Goal: Task Accomplishment & Management: Complete application form

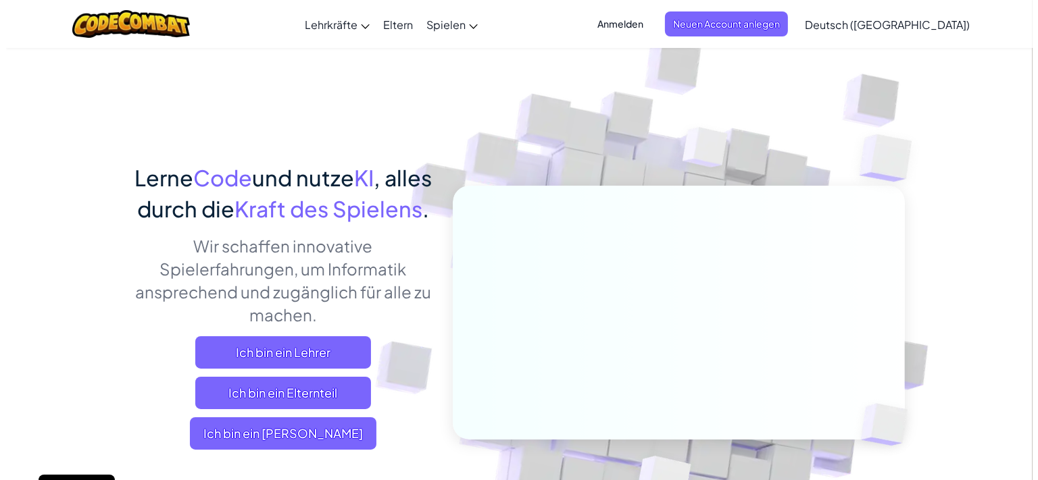
scroll to position [20, 0]
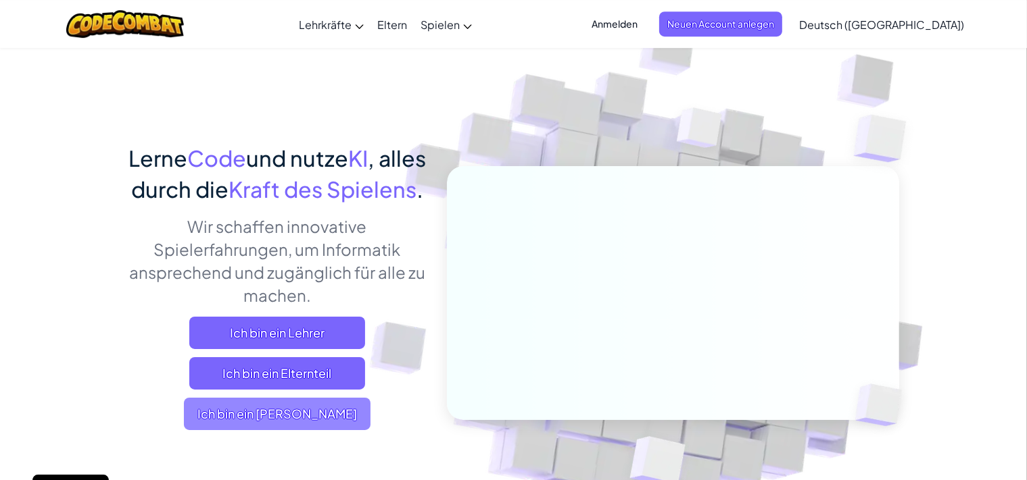
click at [285, 430] on span "Ich bin ein [PERSON_NAME]" at bounding box center [277, 414] width 187 height 32
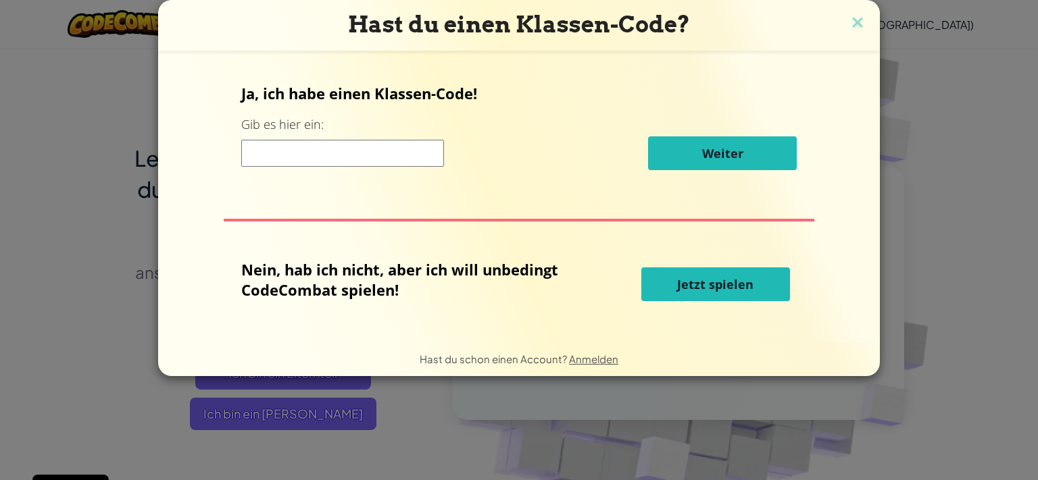
click at [337, 148] on input at bounding box center [342, 153] width 203 height 27
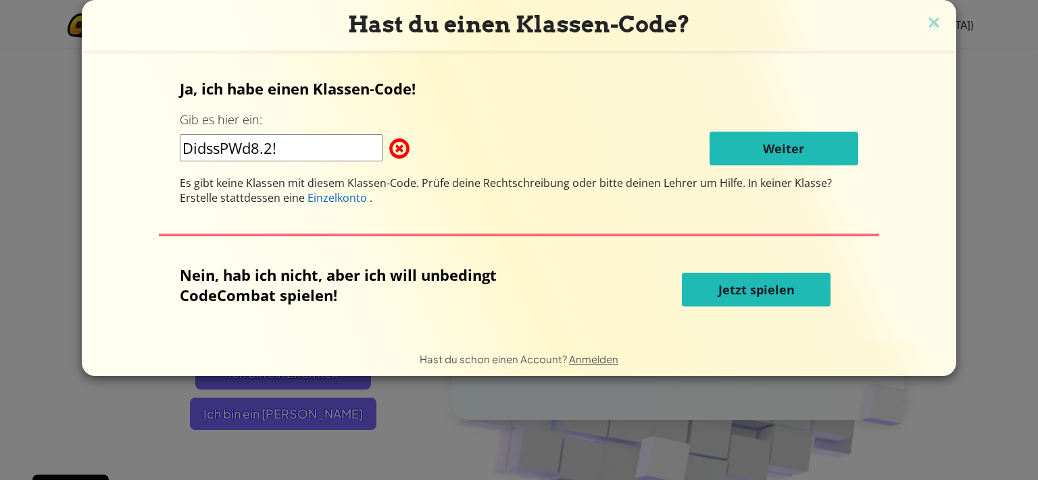
click at [313, 149] on input "DidssPWd8.2!" at bounding box center [281, 147] width 203 height 27
click at [347, 155] on input "DidssPWd8.2" at bounding box center [281, 147] width 203 height 27
type input "D"
type input "DidssPWd8.2!"
click at [930, 23] on img at bounding box center [934, 24] width 18 height 20
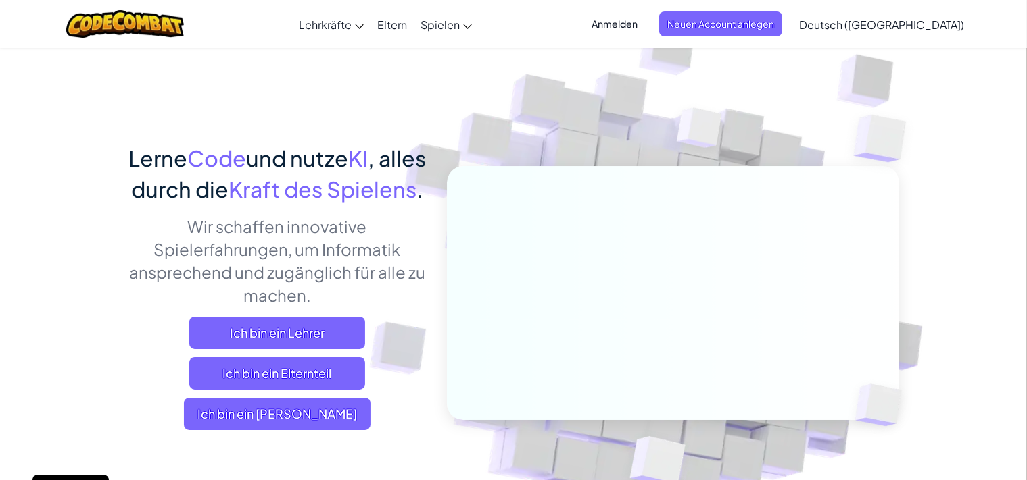
click at [645, 20] on span "Anmelden" at bounding box center [614, 23] width 62 height 25
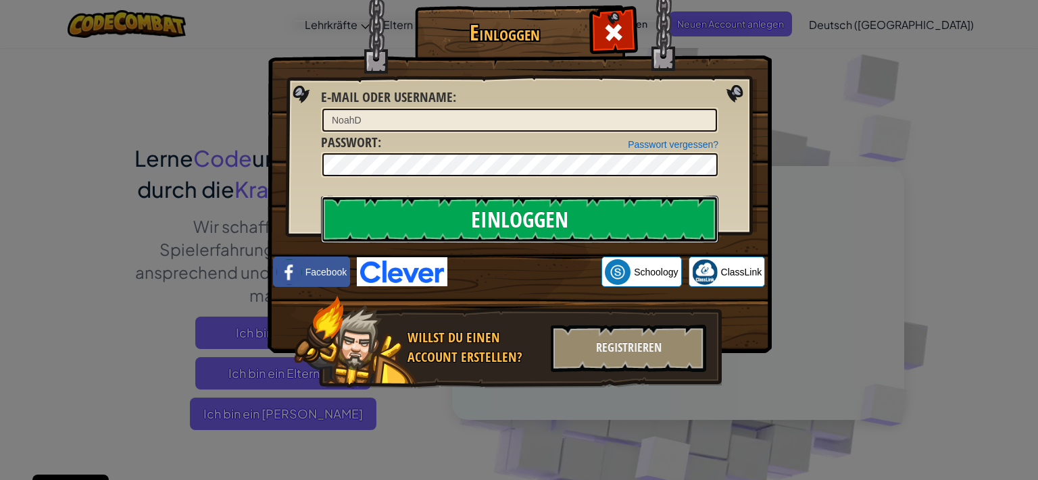
click at [512, 207] on input "Einloggen" at bounding box center [519, 219] width 397 height 47
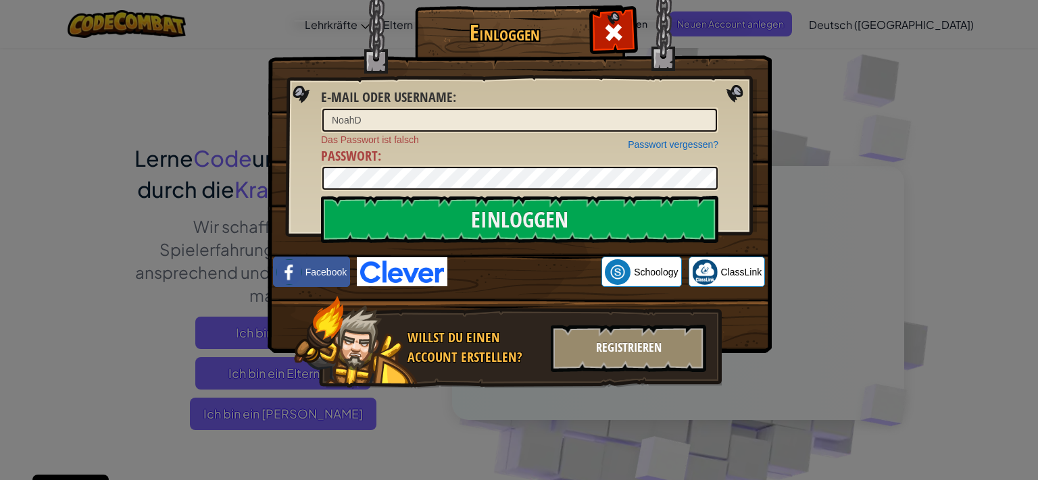
click at [639, 349] on div "Registrieren" at bounding box center [628, 348] width 155 height 47
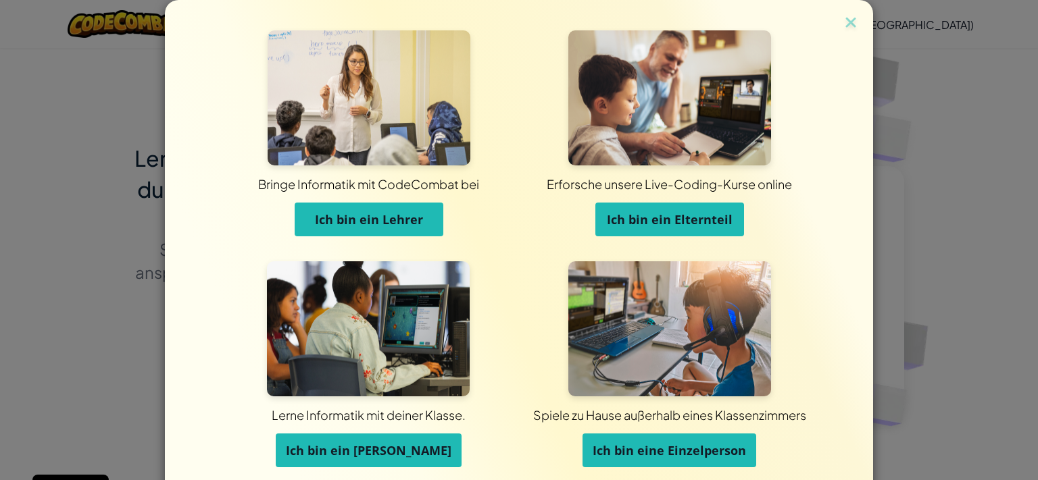
click at [351, 461] on button "Ich bin ein [PERSON_NAME]" at bounding box center [369, 451] width 186 height 34
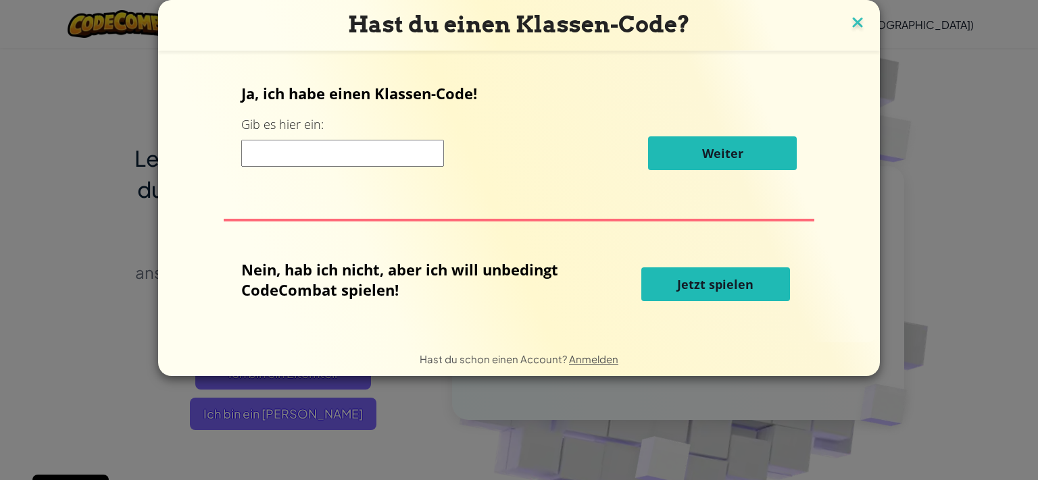
click at [864, 21] on img at bounding box center [858, 24] width 18 height 20
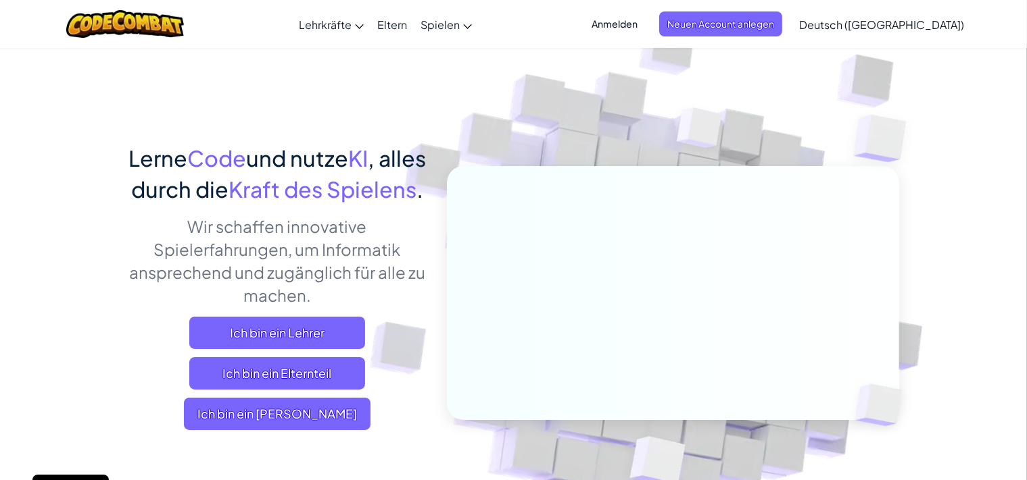
click at [645, 18] on span "Anmelden" at bounding box center [614, 23] width 62 height 25
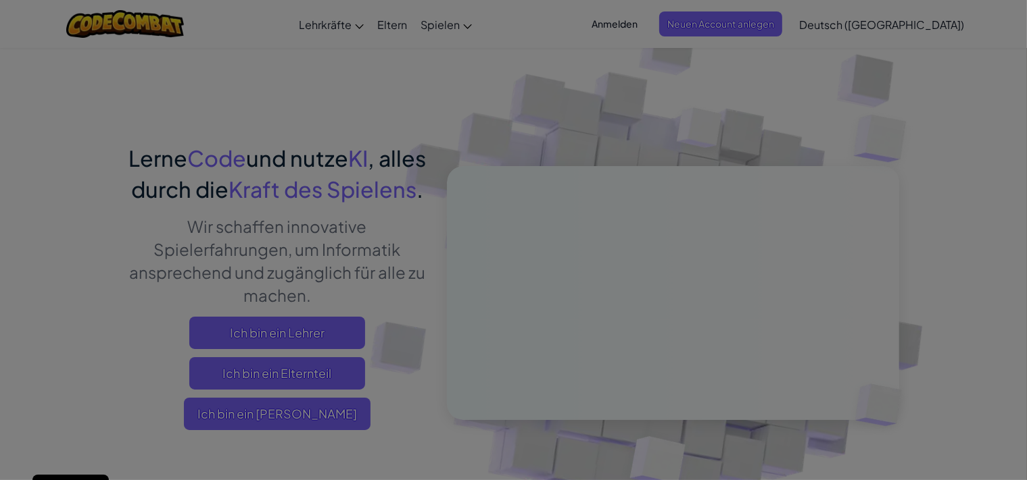
type input "NoahD"
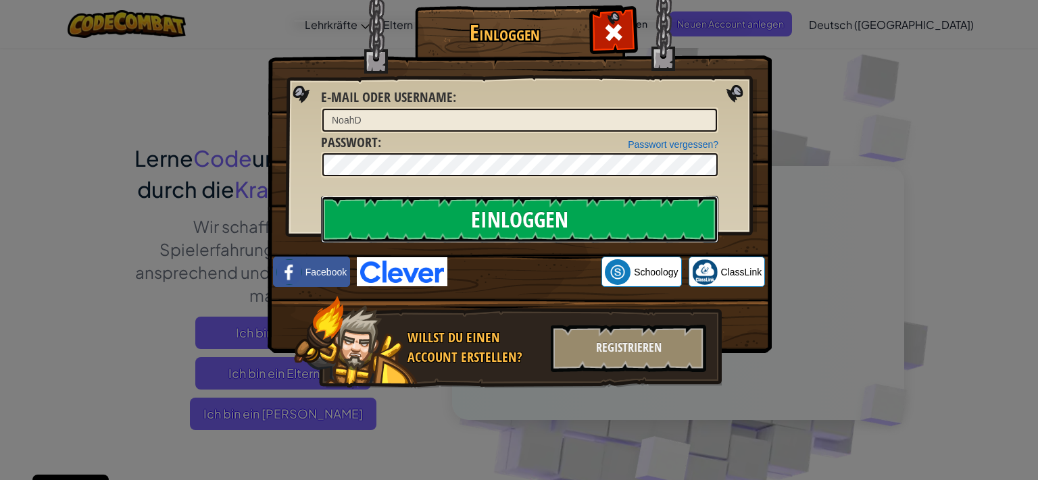
click at [471, 218] on input "Einloggen" at bounding box center [519, 219] width 397 height 47
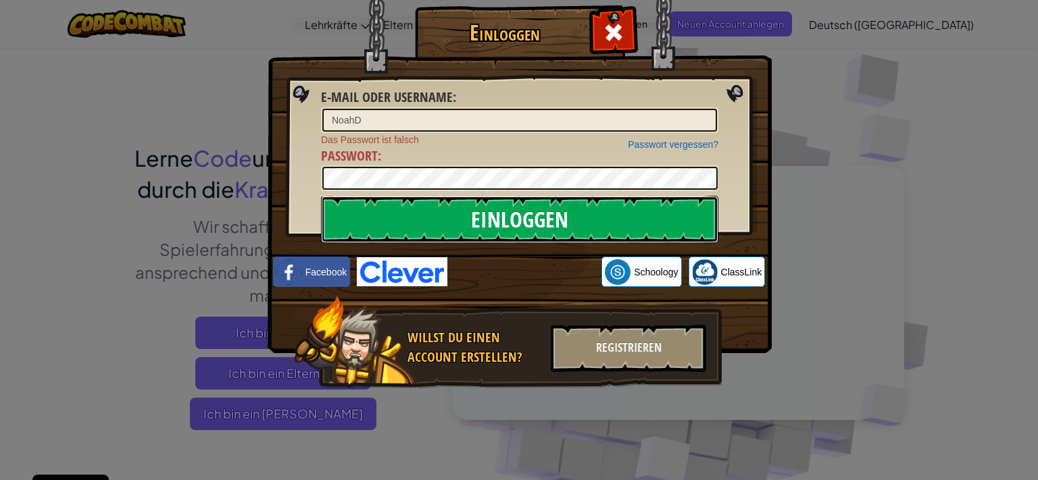
drag, startPoint x: 520, startPoint y: 241, endPoint x: 518, endPoint y: 218, distance: 23.8
click at [520, 237] on input "Einloggen" at bounding box center [519, 219] width 397 height 47
click at [560, 220] on input "Einloggen" at bounding box center [519, 219] width 397 height 47
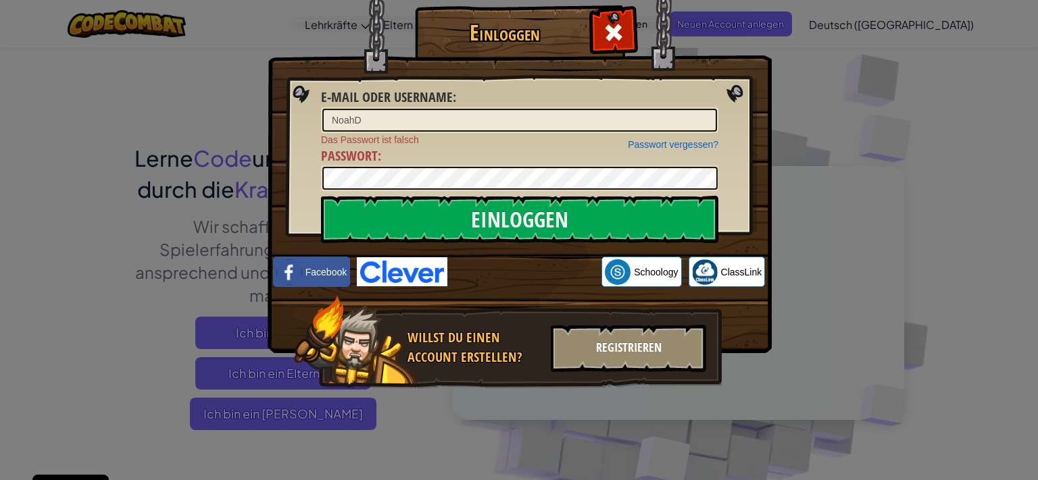
click at [658, 361] on div "Registrieren" at bounding box center [628, 348] width 155 height 47
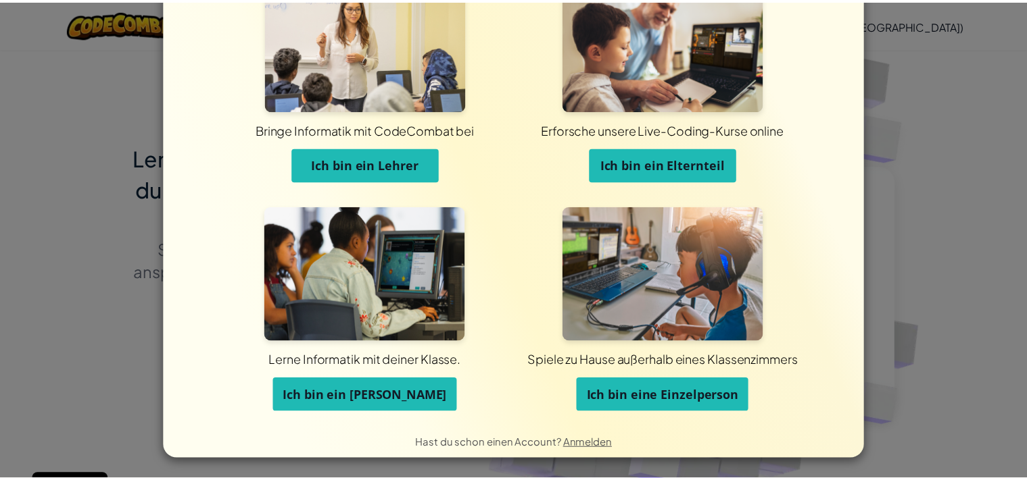
scroll to position [0, 0]
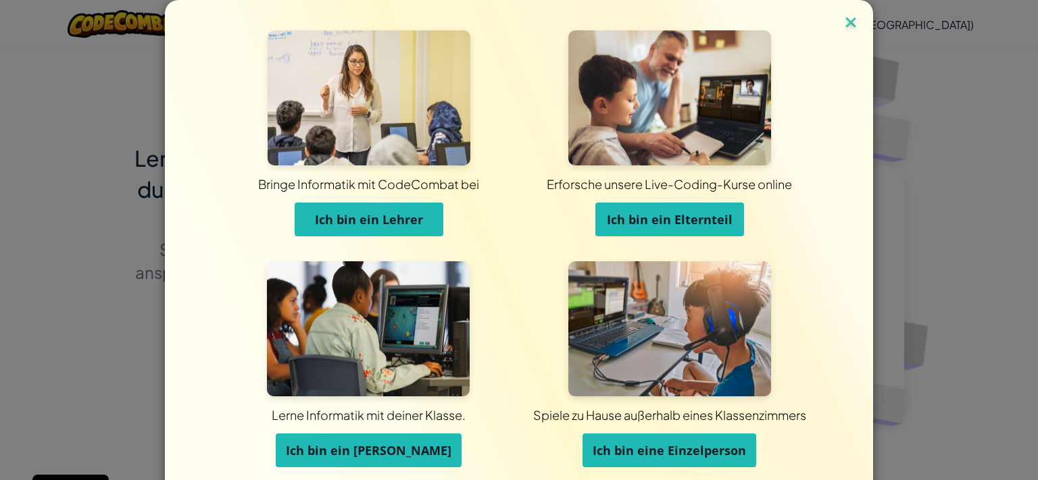
click at [845, 17] on img at bounding box center [851, 24] width 18 height 20
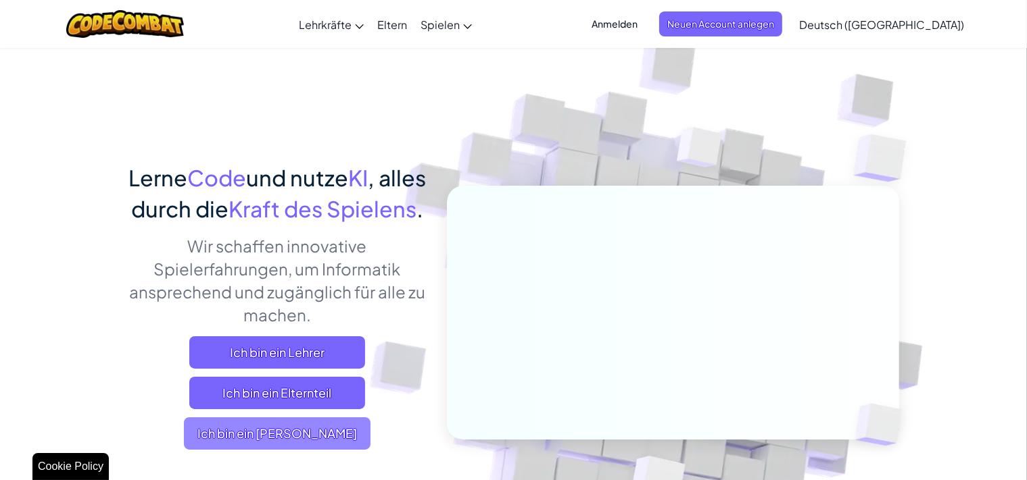
click at [323, 450] on span "Ich bin ein [PERSON_NAME]" at bounding box center [277, 434] width 187 height 32
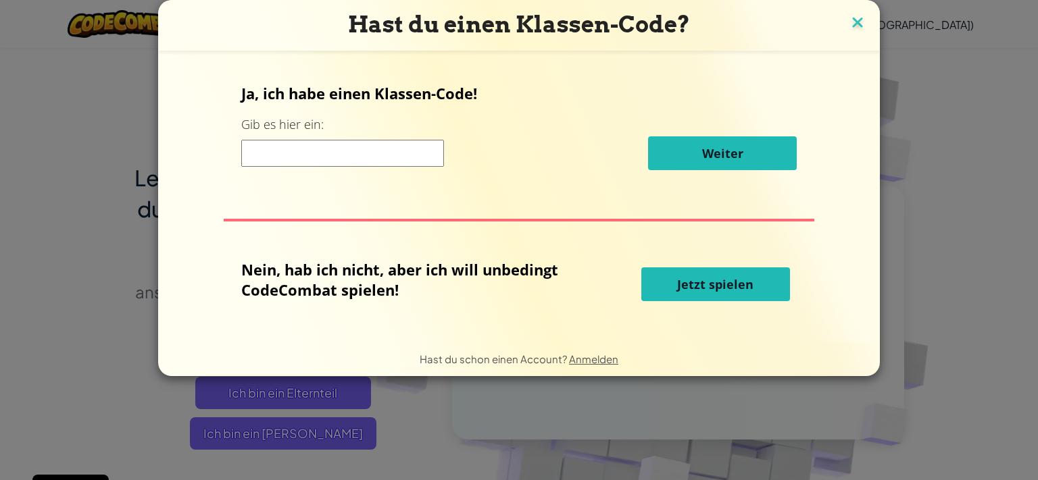
click at [853, 20] on img at bounding box center [858, 24] width 18 height 20
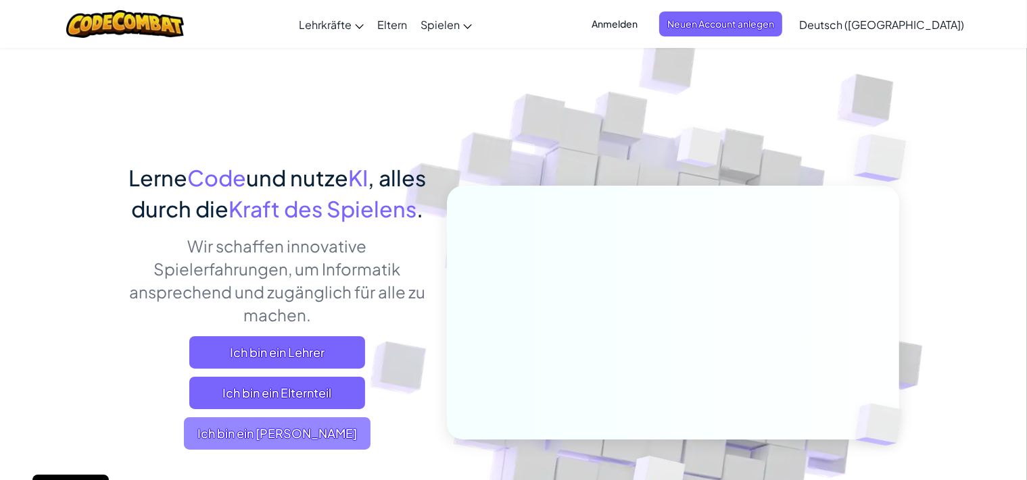
click at [299, 450] on span "Ich bin ein [PERSON_NAME]" at bounding box center [277, 434] width 187 height 32
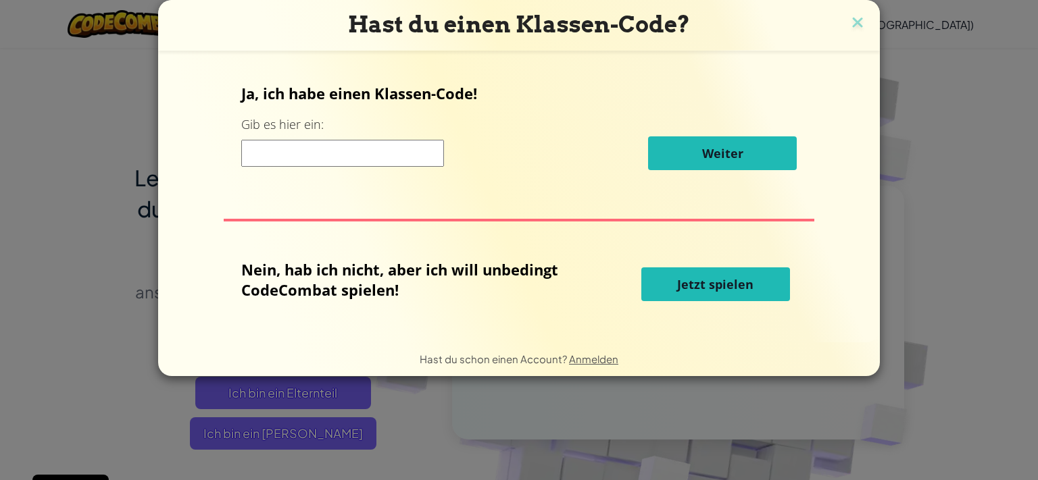
click at [338, 153] on input at bounding box center [342, 153] width 203 height 27
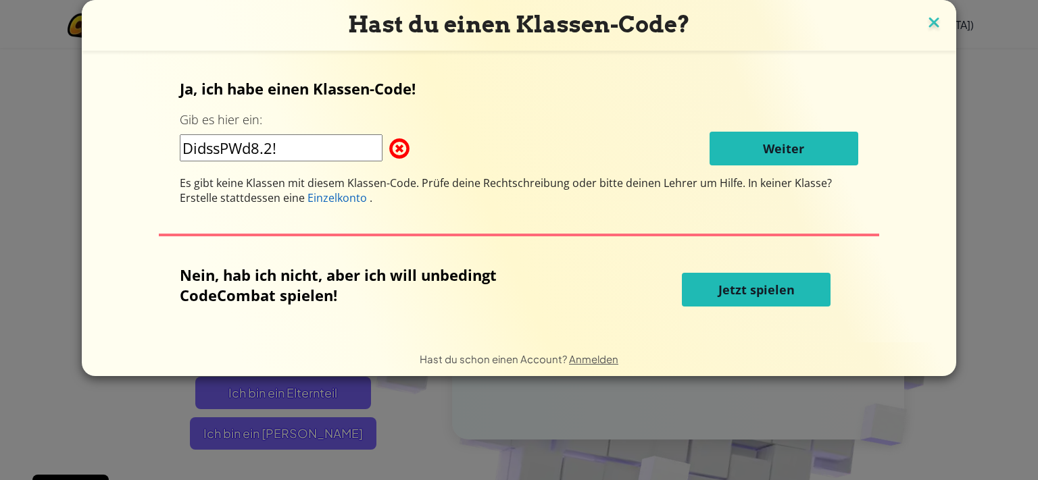
type input "DidssPWd8.2!"
click at [930, 21] on img at bounding box center [934, 24] width 18 height 20
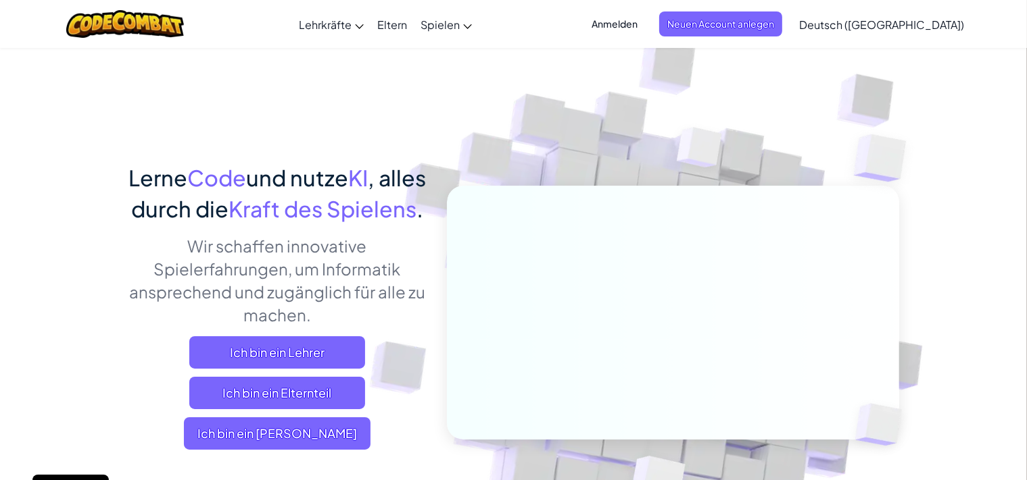
click at [645, 33] on span "Anmelden" at bounding box center [614, 23] width 62 height 25
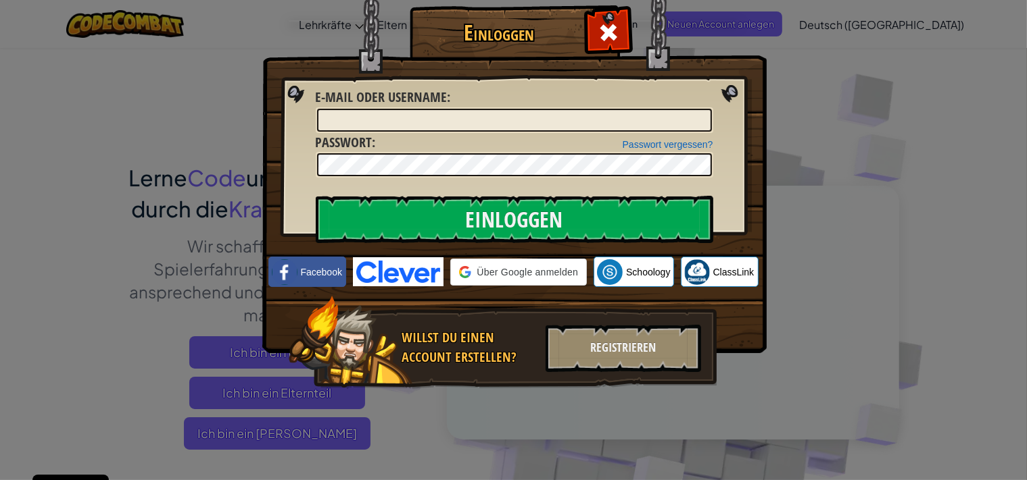
type input "NoahD"
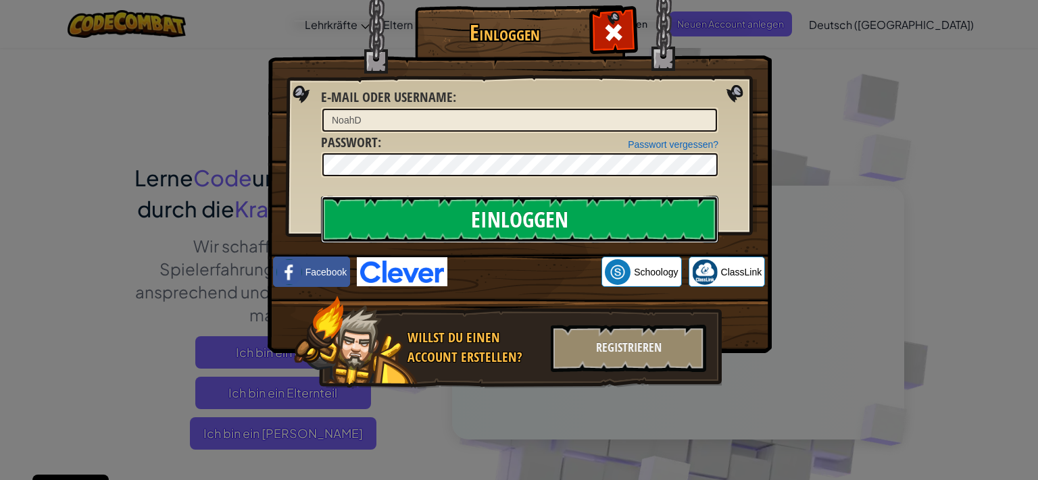
click at [549, 231] on input "Einloggen" at bounding box center [519, 219] width 397 height 47
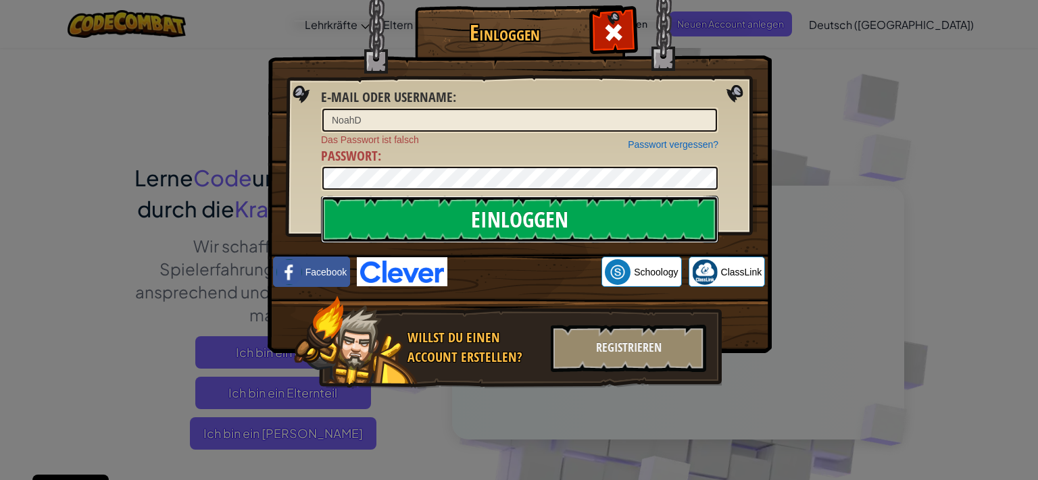
click at [557, 232] on input "Einloggen" at bounding box center [519, 219] width 397 height 47
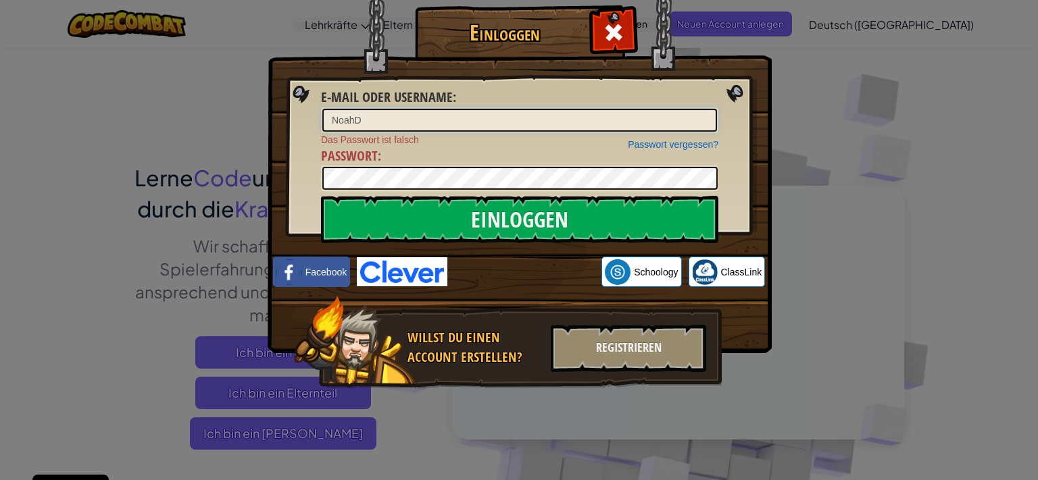
click at [558, 120] on input "NoahD" at bounding box center [519, 120] width 395 height 23
click at [605, 32] on span at bounding box center [614, 33] width 22 height 22
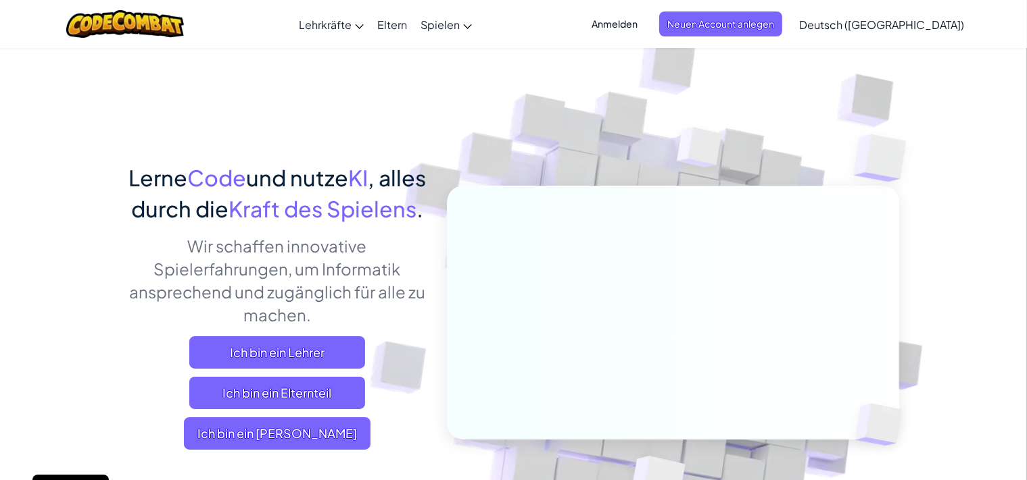
click at [645, 23] on span "Anmelden" at bounding box center [614, 23] width 62 height 25
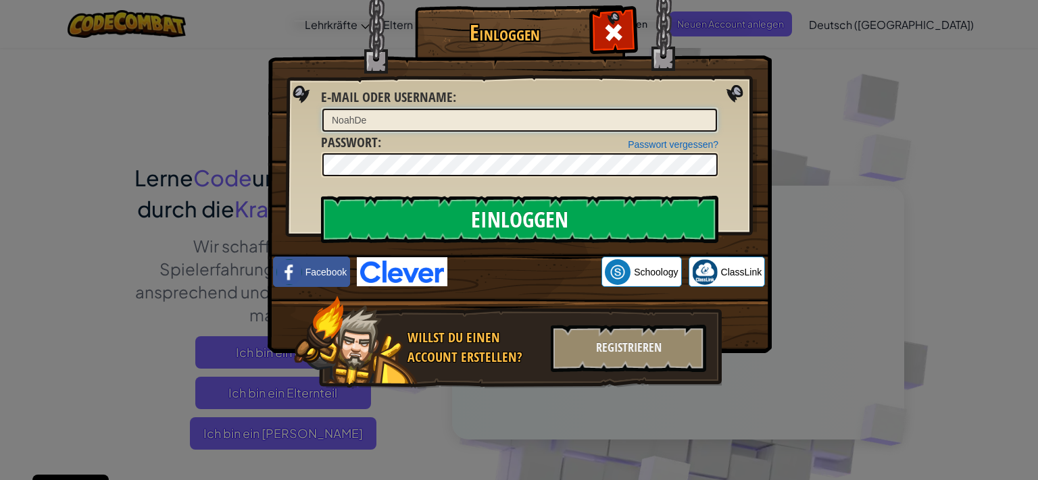
type input "NoahDe"
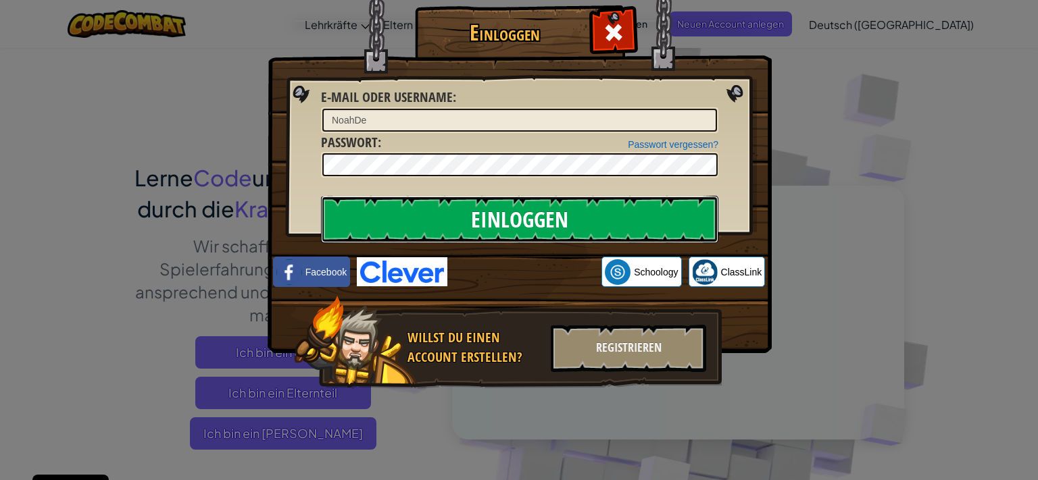
click at [514, 221] on input "Einloggen" at bounding box center [519, 219] width 397 height 47
